Goal: Information Seeking & Learning: Learn about a topic

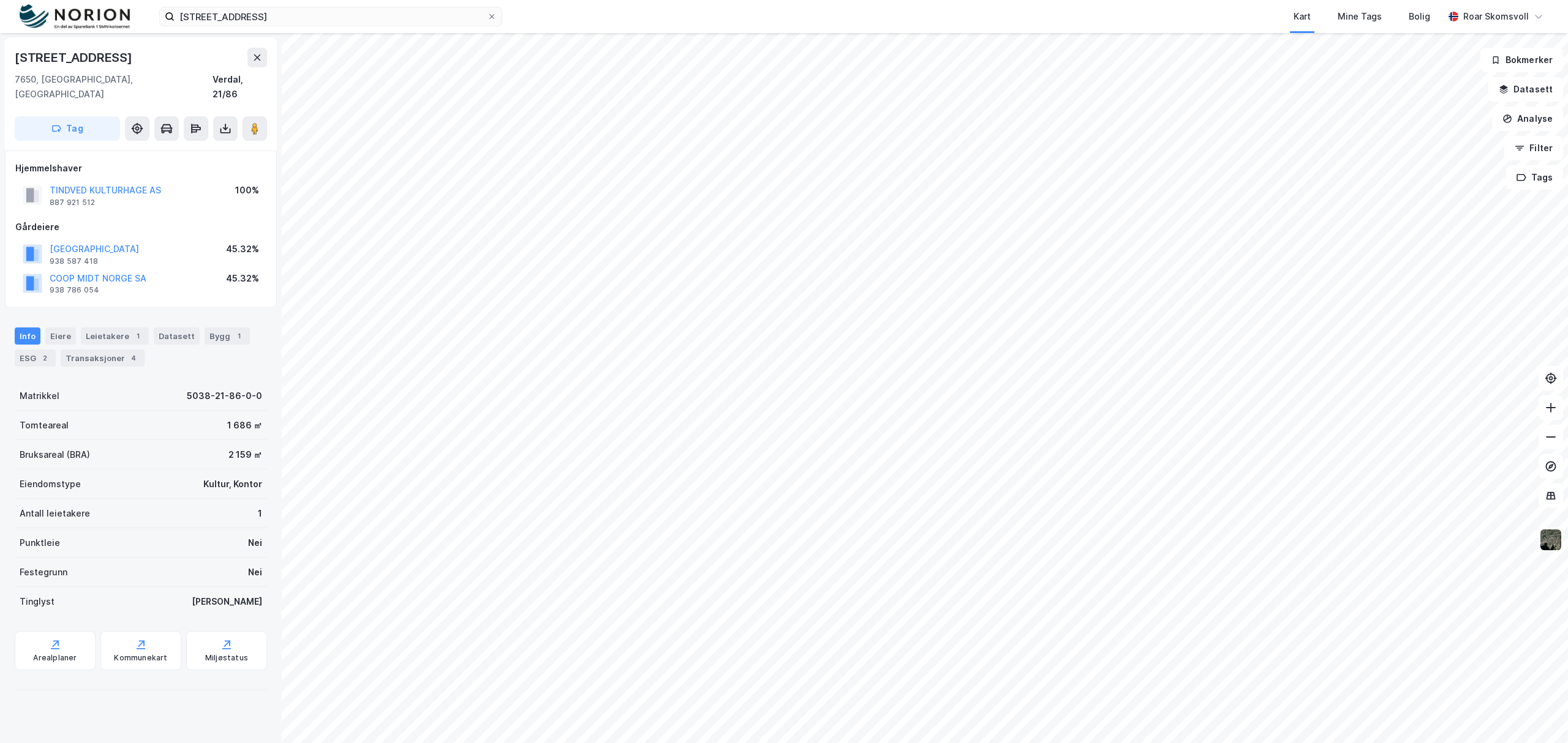
click at [936, 0] on html "møllegata 6 Kart Mine Tags Bolig Roar Skomsvoll Møllegata 6 7650, Verdal, Trønd…" at bounding box center [784, 371] width 1568 height 743
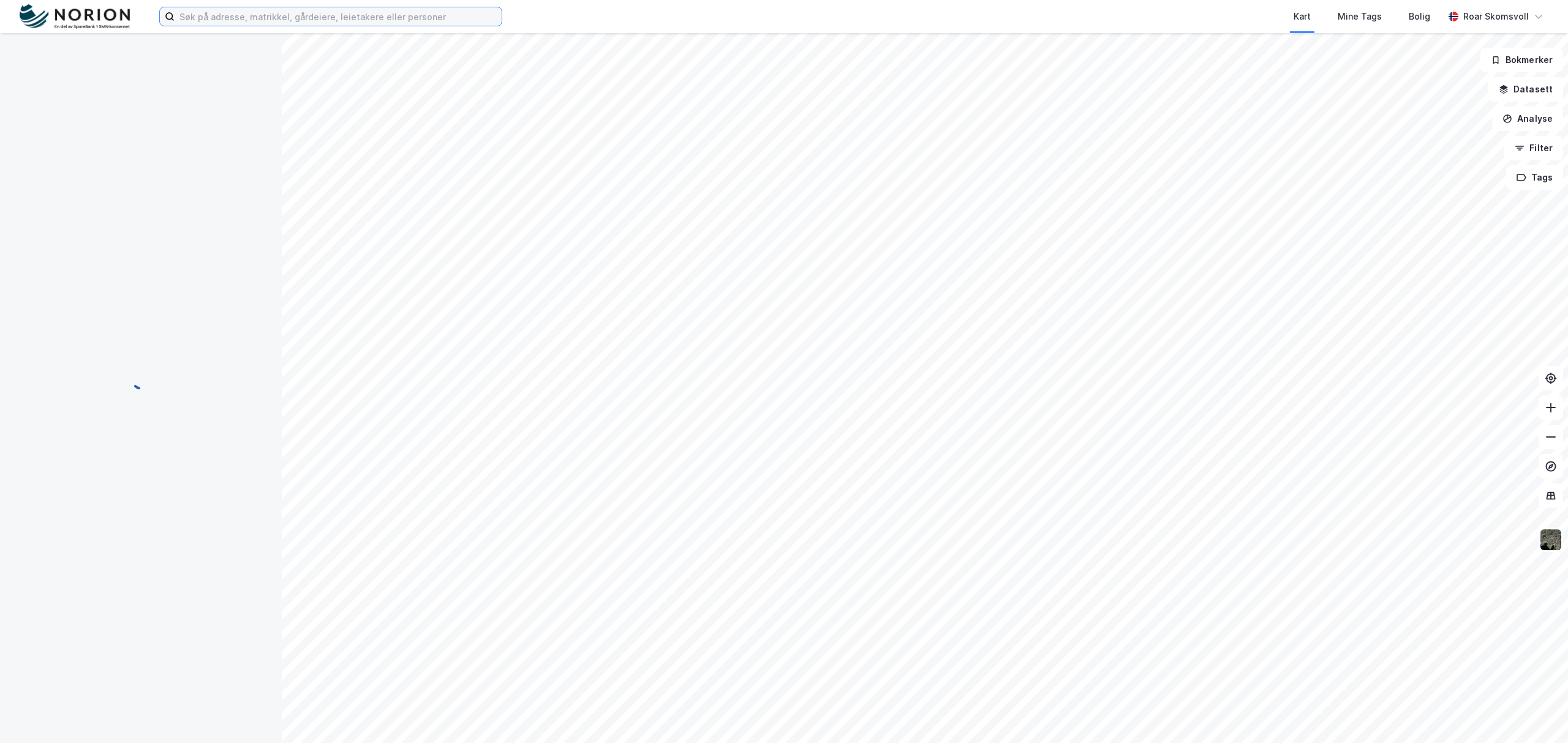
click at [252, 10] on input at bounding box center [339, 16] width 327 height 18
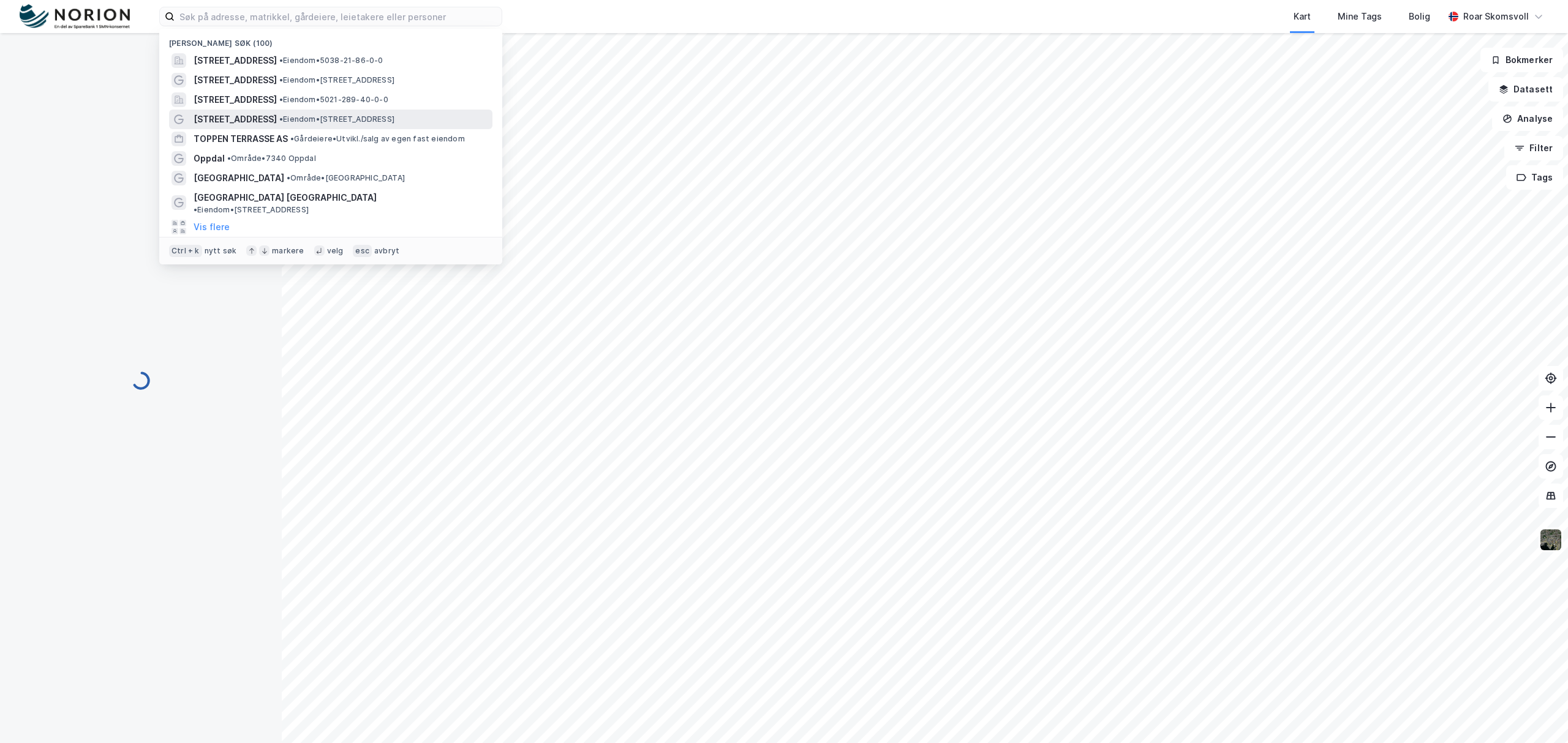
click at [251, 121] on span "[STREET_ADDRESS]" at bounding box center [235, 119] width 83 height 14
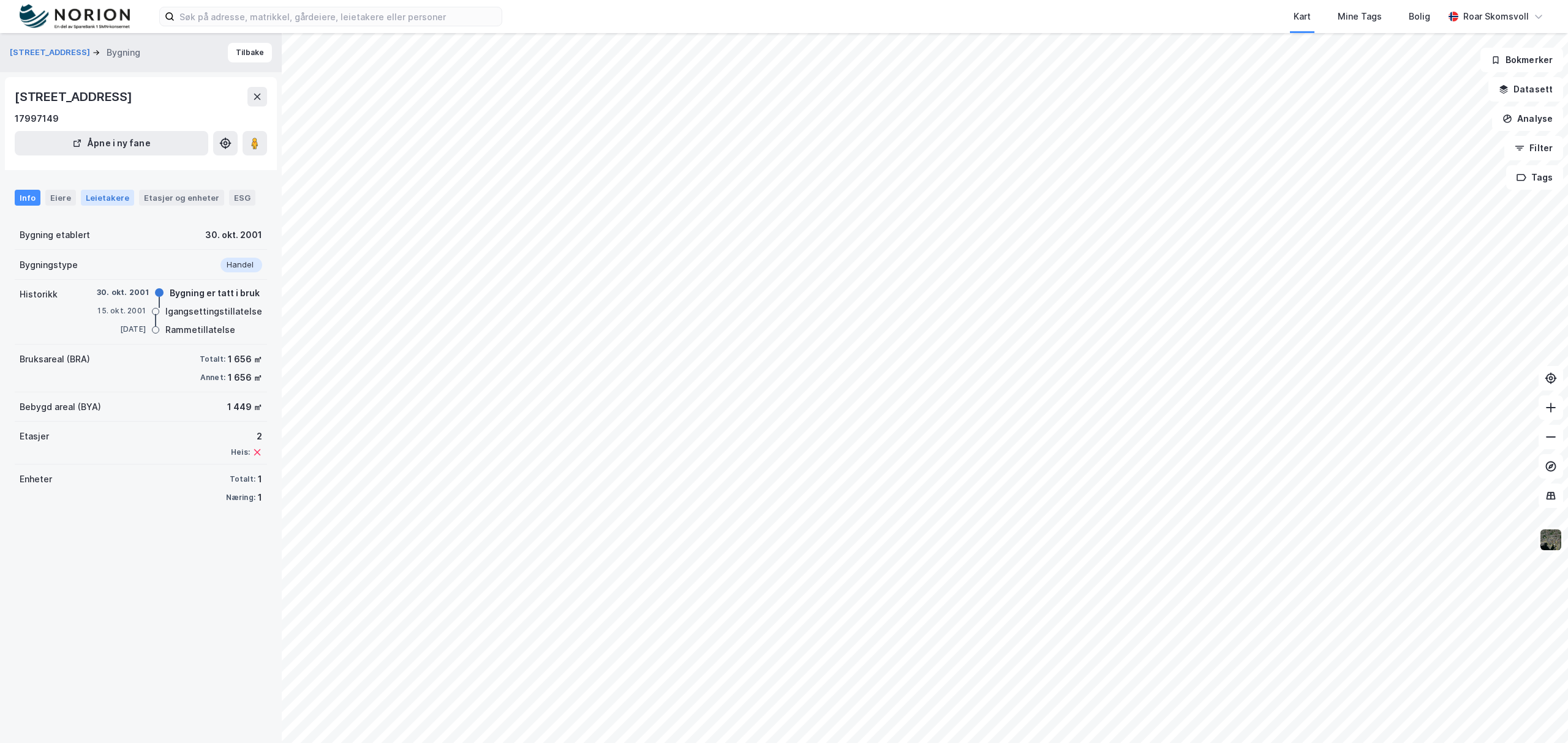
drag, startPoint x: 54, startPoint y: 194, endPoint x: 91, endPoint y: 204, distance: 38.3
click at [54, 194] on div "Eiere" at bounding box center [61, 198] width 30 height 16
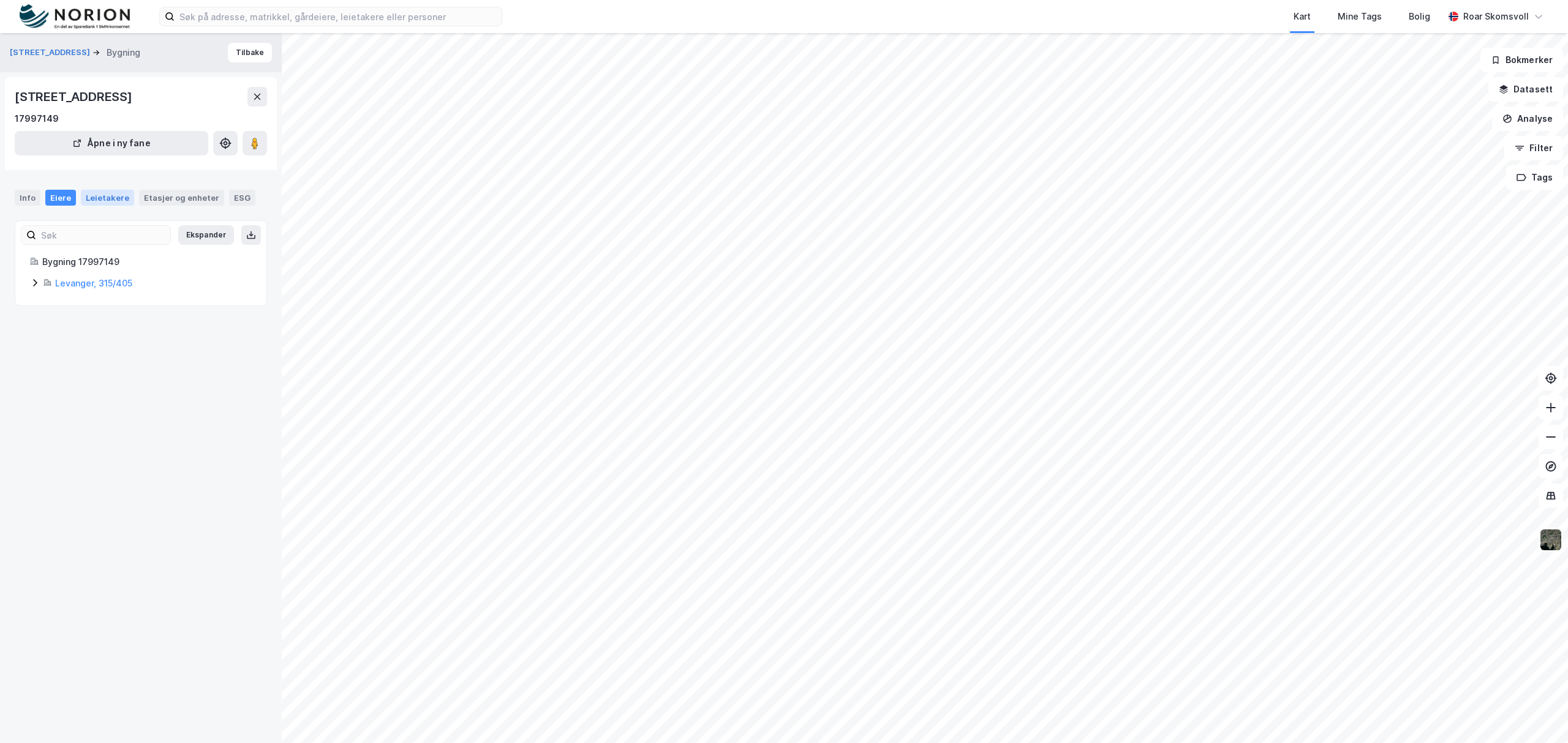
click at [106, 196] on div "Leietakere" at bounding box center [107, 198] width 53 height 16
click at [61, 195] on div "Eiere" at bounding box center [61, 198] width 30 height 16
click at [259, 147] on icon at bounding box center [254, 143] width 12 height 12
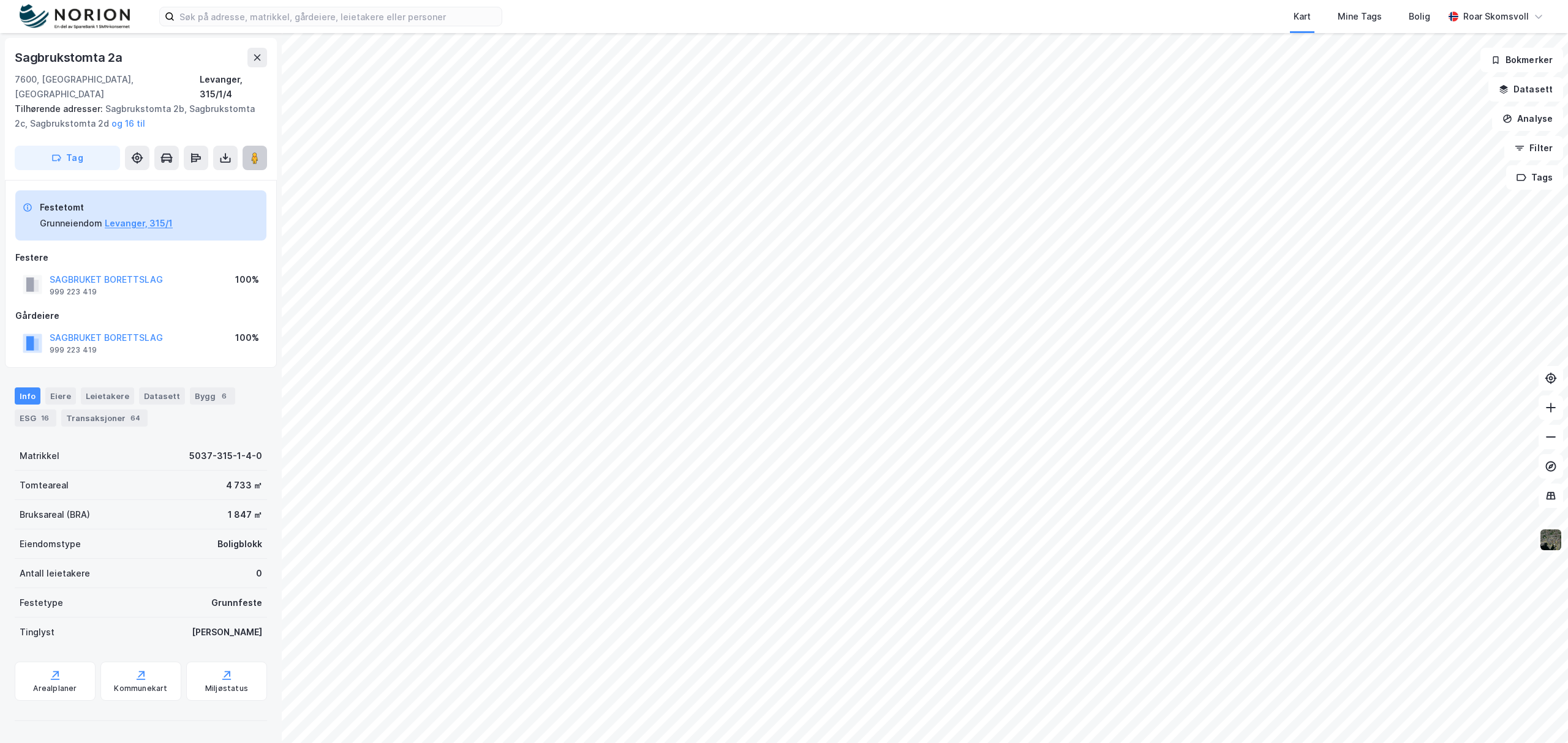
click at [255, 152] on image at bounding box center [255, 157] width 7 height 12
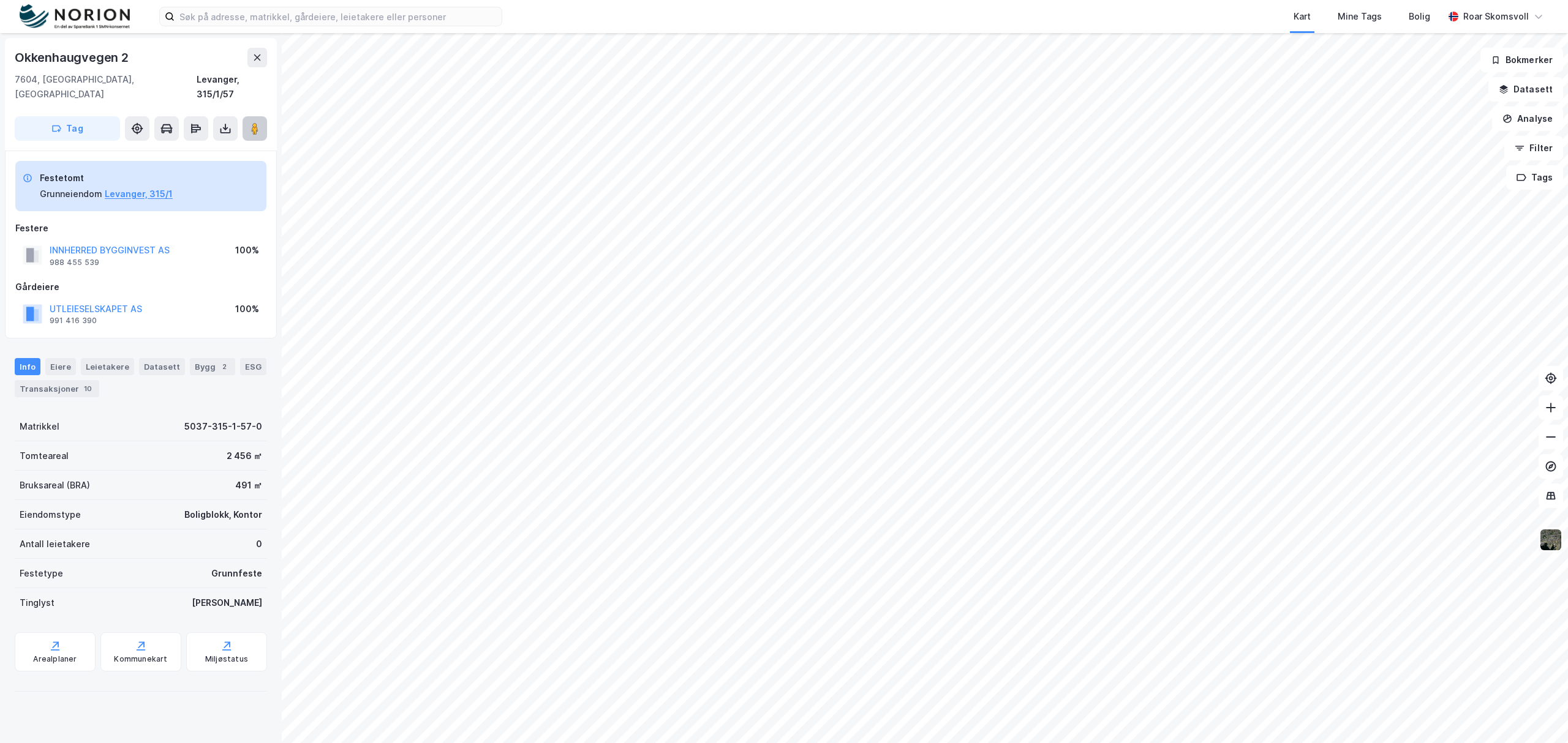
click at [251, 122] on icon at bounding box center [254, 128] width 12 height 12
